Goal: Transaction & Acquisition: Purchase product/service

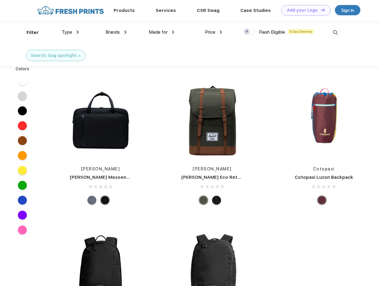
scroll to position [0, 0]
click at [304, 10] on link "Add your Logo Design Tool" at bounding box center [305, 10] width 49 height 10
click at [0, 0] on div "Design Tool" at bounding box center [0, 0] width 0 height 0
click at [320, 10] on link "Add your Logo Design Tool" at bounding box center [305, 10] width 49 height 10
click at [29, 33] on div "Filter" at bounding box center [33, 32] width 12 height 7
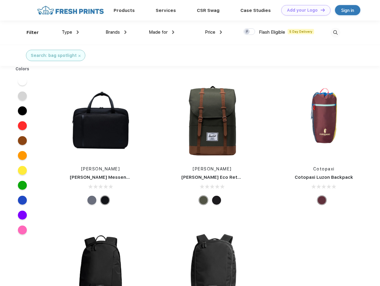
click at [70, 32] on span "Type" at bounding box center [67, 32] width 10 height 5
click at [116, 32] on span "Brands" at bounding box center [113, 32] width 14 height 5
click at [162, 32] on span "Made for" at bounding box center [158, 32] width 19 height 5
click at [214, 32] on span "Price" at bounding box center [210, 32] width 10 height 5
click at [249, 32] on div at bounding box center [249, 31] width 12 height 7
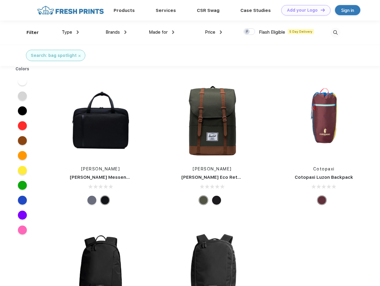
click at [247, 32] on input "checkbox" at bounding box center [245, 30] width 4 height 4
click at [335, 33] on img at bounding box center [336, 33] width 10 height 10
